Goal: Navigation & Orientation: Find specific page/section

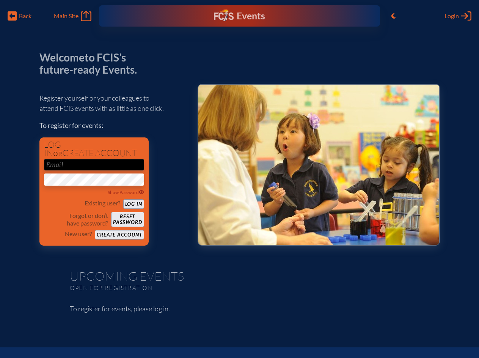
click at [20, 16] on span "Back" at bounding box center [25, 16] width 13 height 8
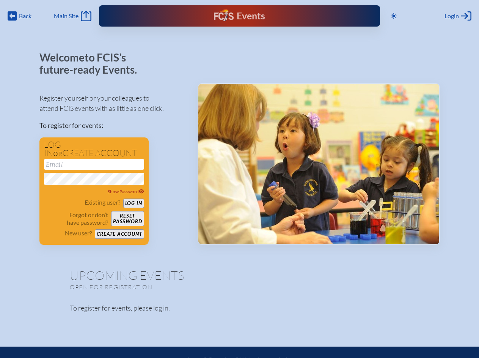
click at [394, 16] on icon at bounding box center [394, 16] width 6 height 6
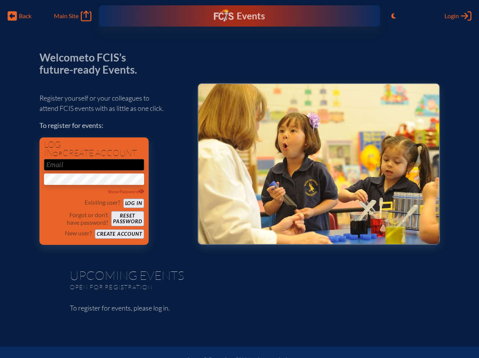
click at [458, 16] on span "Login" at bounding box center [452, 16] width 14 height 8
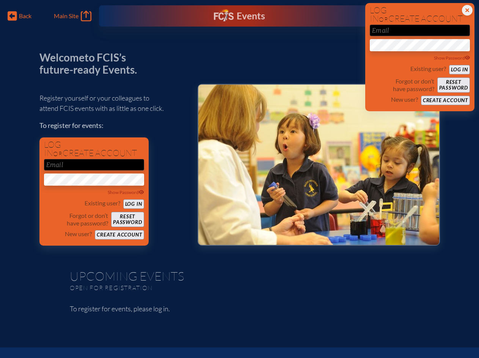
click at [94, 192] on div "Show Password" at bounding box center [94, 193] width 100 height 8
